Goal: Task Accomplishment & Management: Manage account settings

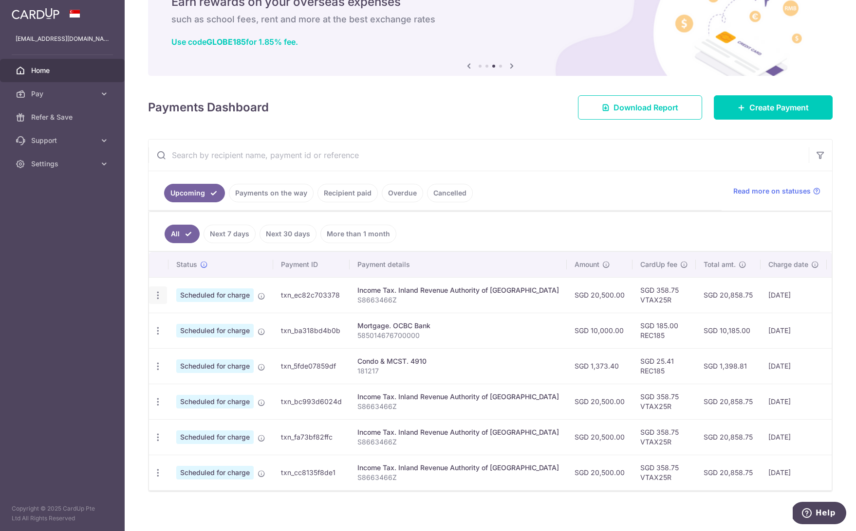
click at [156, 294] on icon "button" at bounding box center [158, 296] width 10 height 10
click at [217, 323] on span "Update payment" at bounding box center [210, 322] width 66 height 12
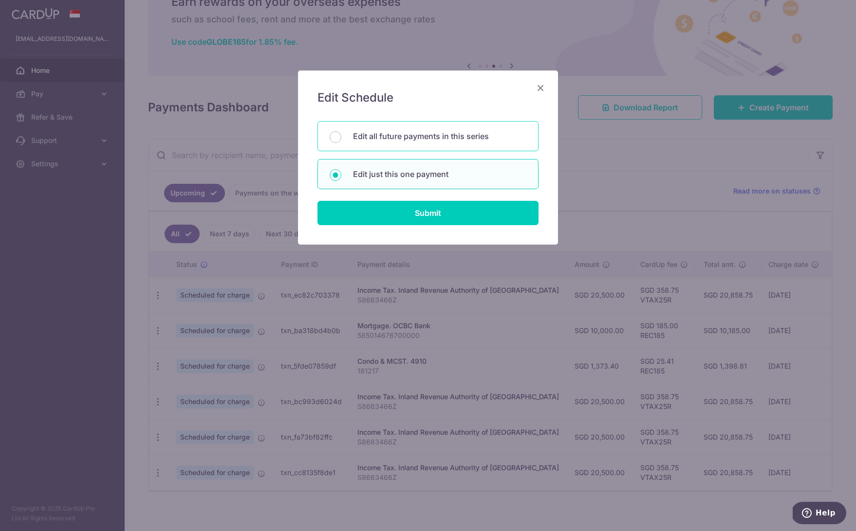
click at [414, 137] on p "Edit all future payments in this series" at bounding box center [439, 136] width 173 height 12
click at [341, 137] on input "Edit all future payments in this series" at bounding box center [335, 137] width 12 height 12
radio input "true"
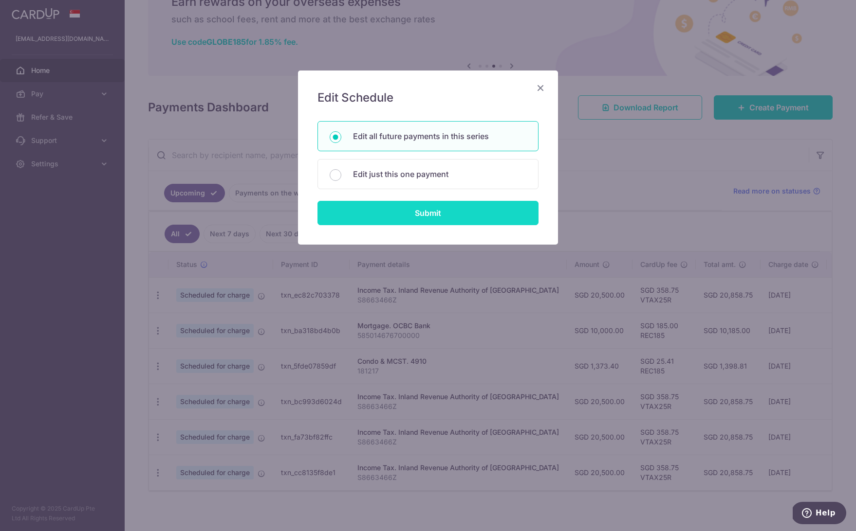
click at [403, 208] on input "Submit" at bounding box center [427, 213] width 221 height 24
radio input "true"
type input "20,500.00"
type input "S8663466Z"
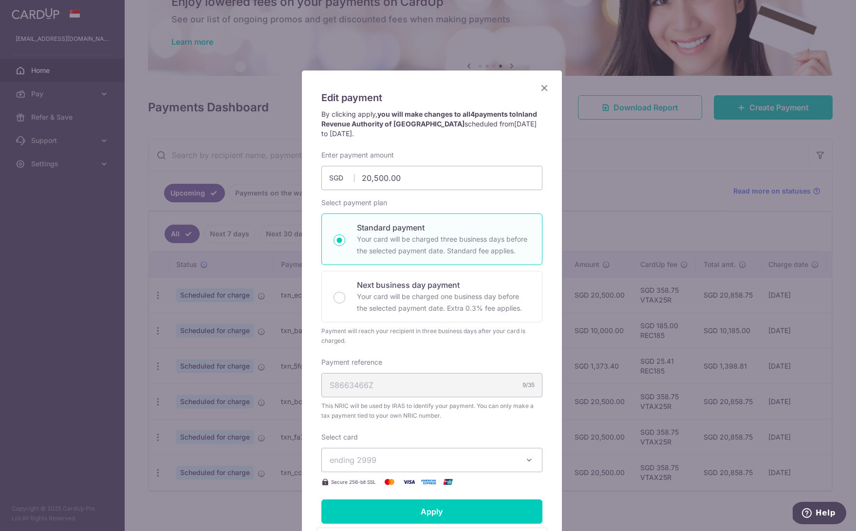
click at [541, 86] on icon "Close" at bounding box center [544, 88] width 12 height 12
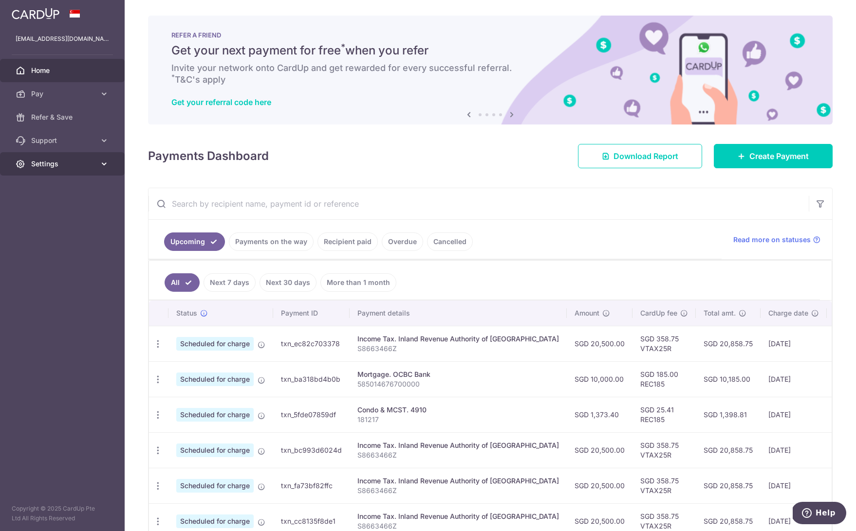
click at [37, 165] on span "Settings" at bounding box center [63, 164] width 64 height 10
click at [62, 217] on link "Logout" at bounding box center [62, 210] width 125 height 23
